Goal: Task Accomplishment & Management: Use online tool/utility

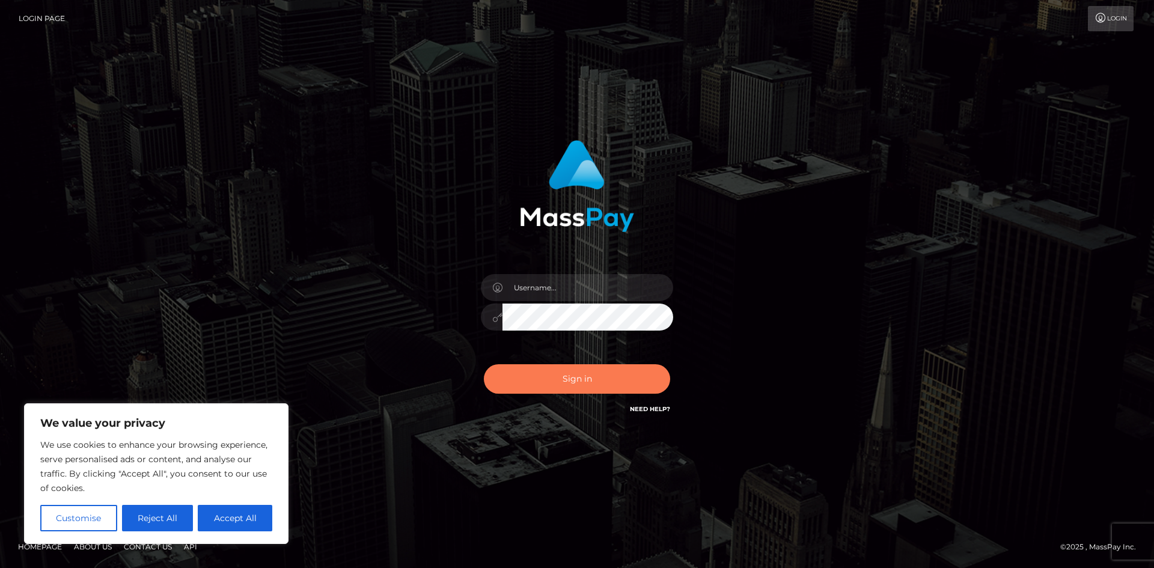
click at [583, 385] on button "Sign in" at bounding box center [577, 378] width 186 height 29
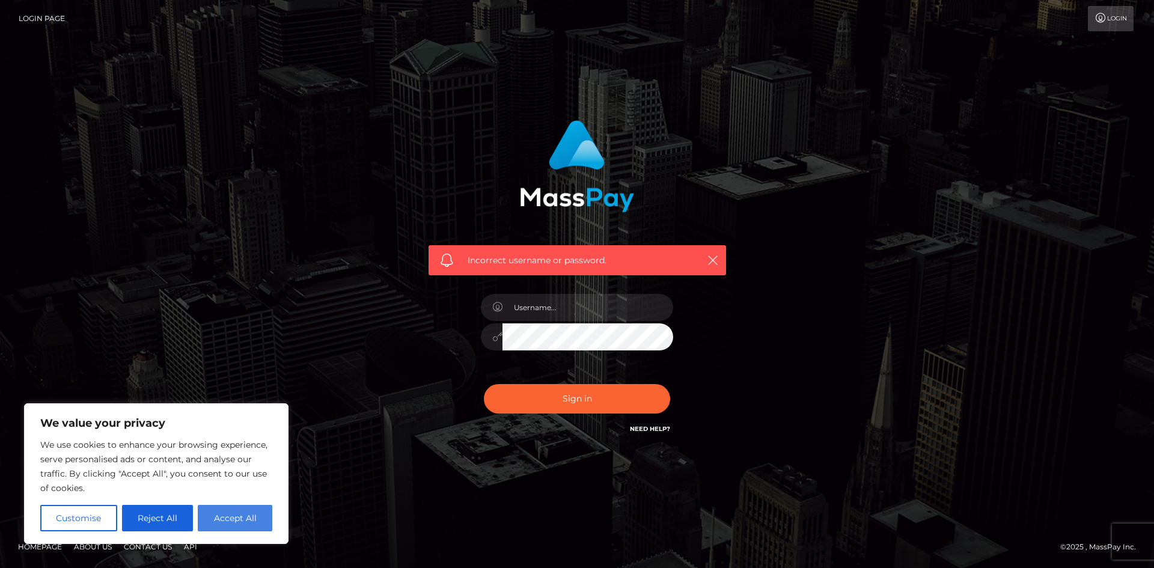
click at [243, 513] on button "Accept All" at bounding box center [235, 518] width 75 height 26
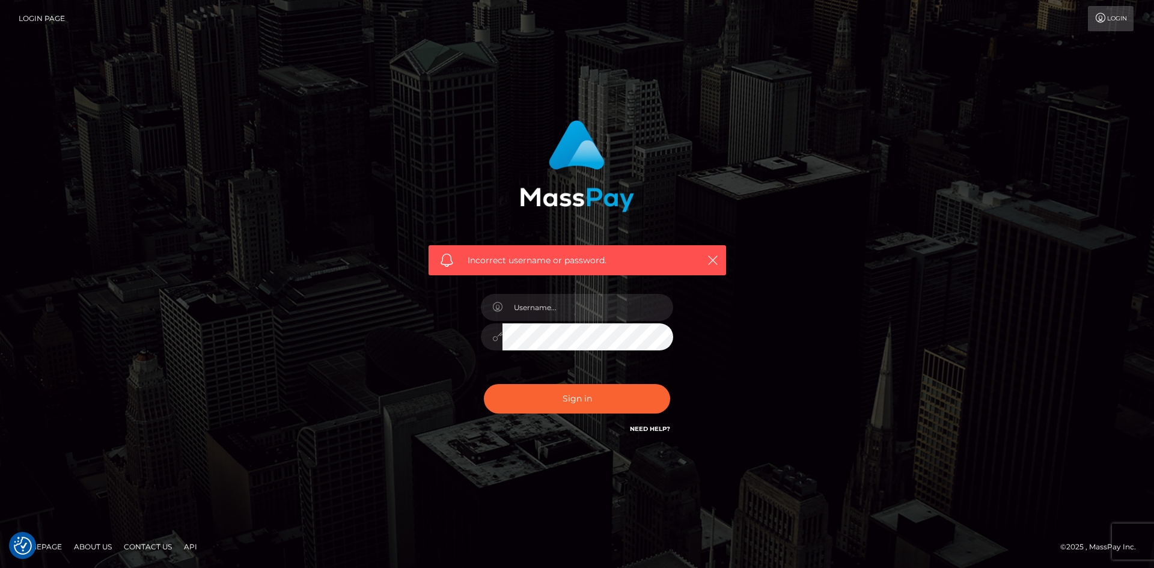
checkbox input "true"
